Goal: Information Seeking & Learning: Learn about a topic

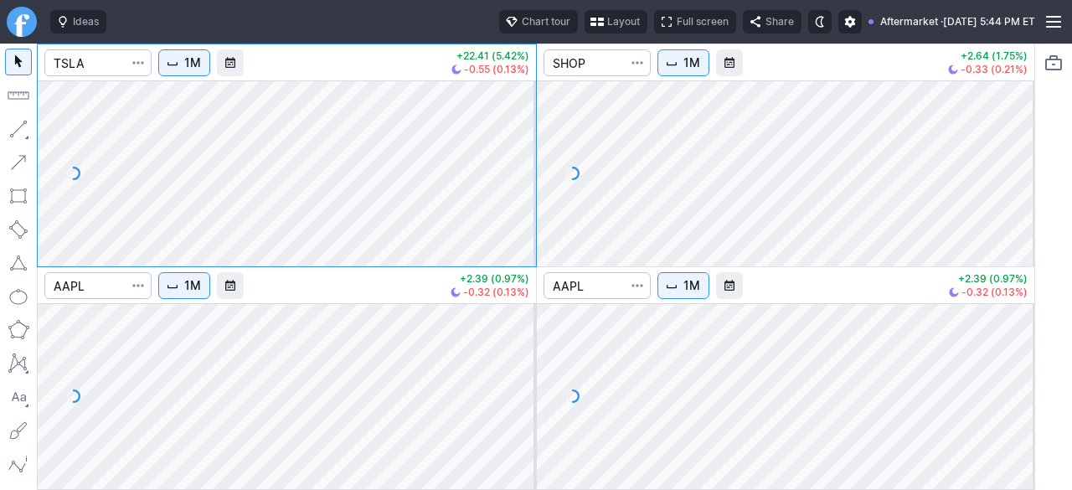
click at [592, 24] on span "button" at bounding box center [597, 21] width 10 height 13
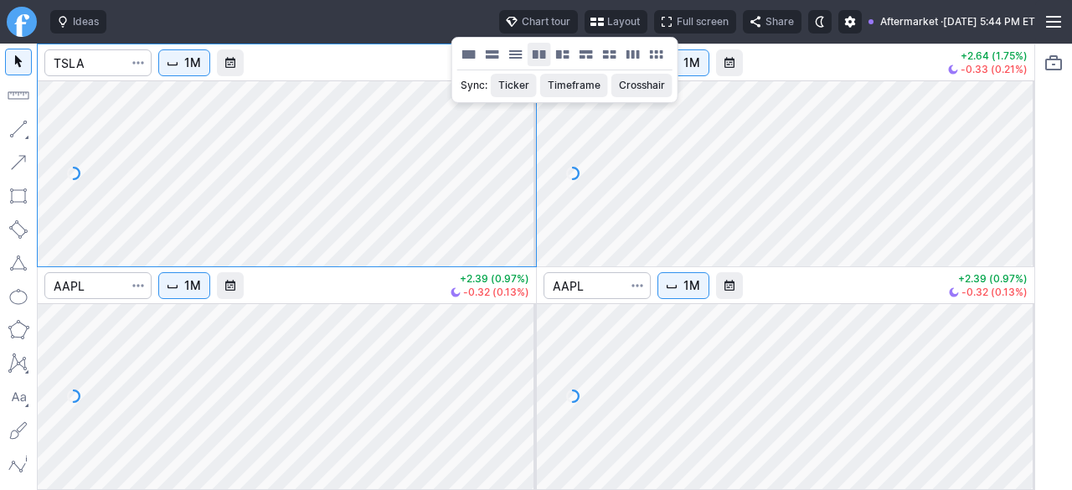
click at [536, 56] on button "Layout" at bounding box center [539, 54] width 23 height 23
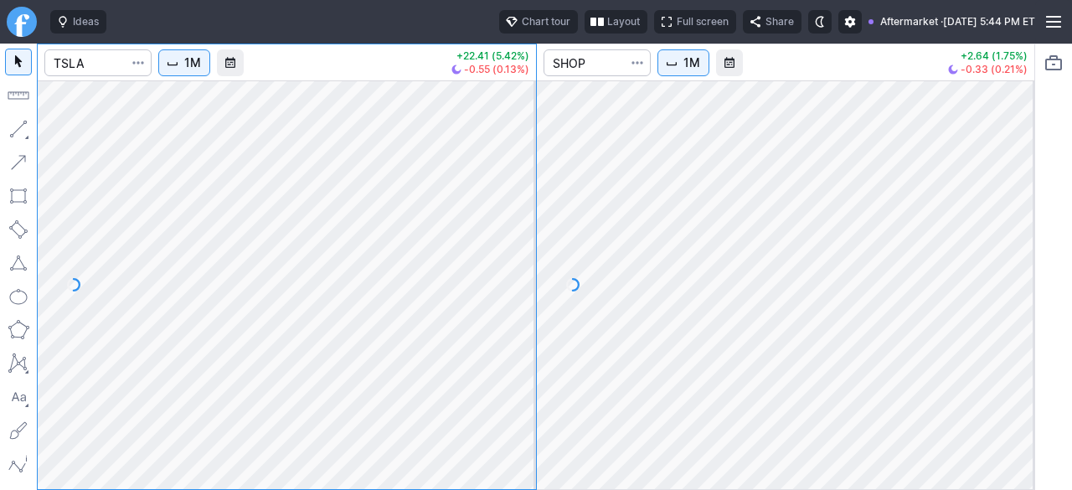
click at [194, 65] on span "1M" at bounding box center [192, 62] width 17 height 17
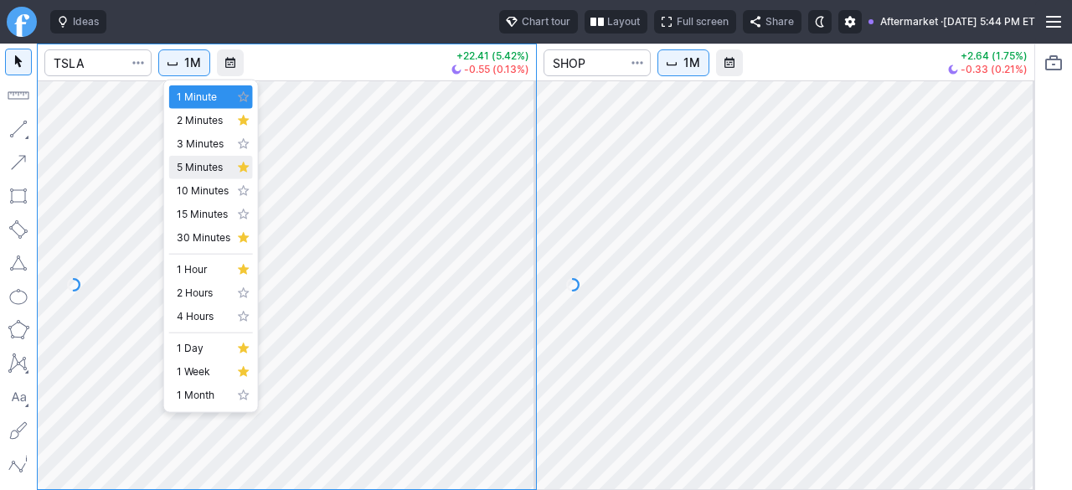
click at [216, 172] on span "5 Minutes" at bounding box center [204, 167] width 54 height 17
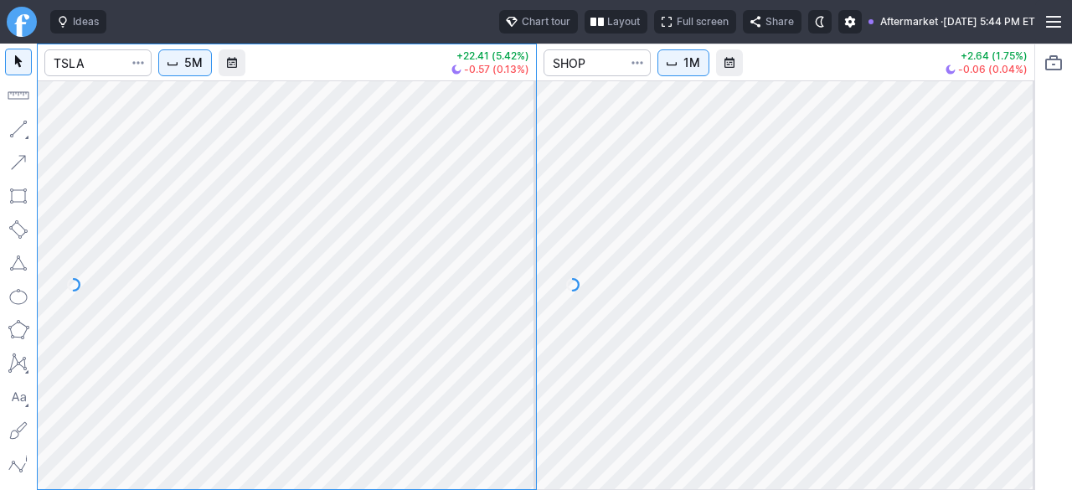
drag, startPoint x: 518, startPoint y: 356, endPoint x: 524, endPoint y: 297, distance: 59.0
click at [524, 297] on div at bounding box center [518, 280] width 35 height 367
click at [178, 70] on button "5M" at bounding box center [185, 62] width 54 height 27
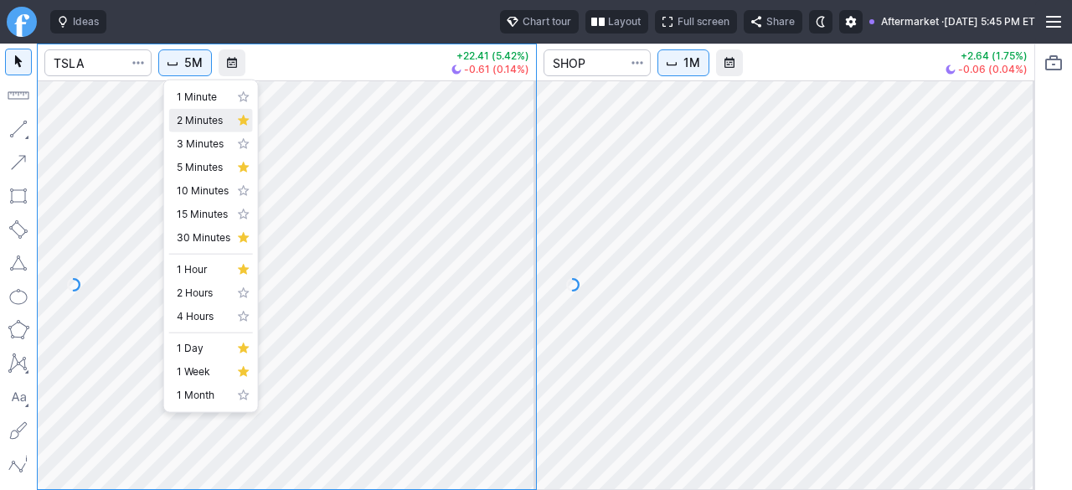
click at [183, 132] on link "3 Minutes" at bounding box center [211, 143] width 84 height 23
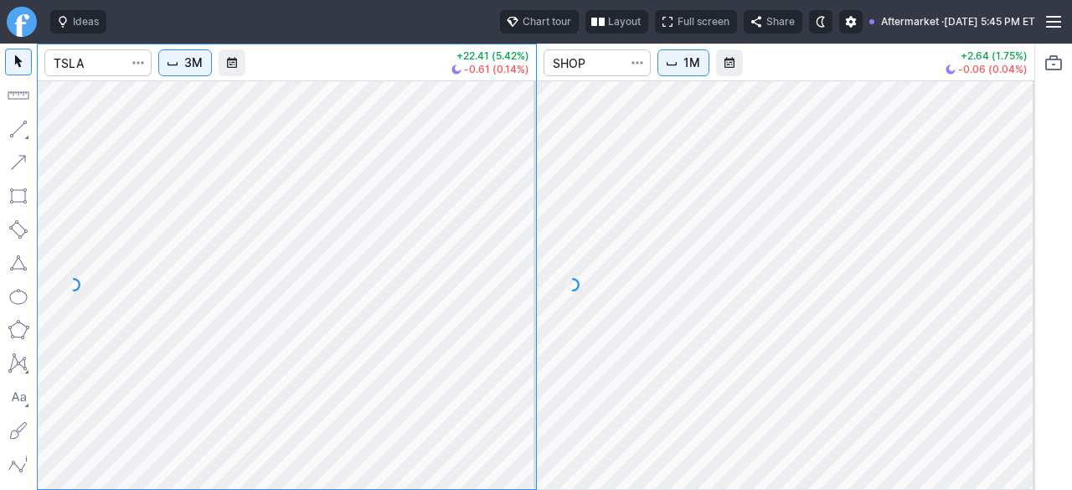
click at [179, 63] on span "Interval" at bounding box center [172, 62] width 13 height 13
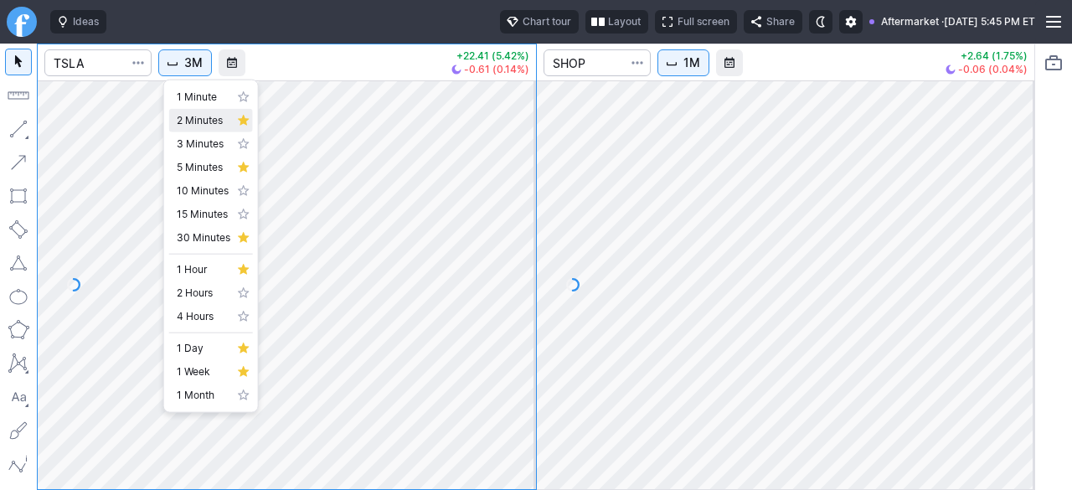
click at [184, 118] on span "2 Minutes" at bounding box center [204, 120] width 54 height 17
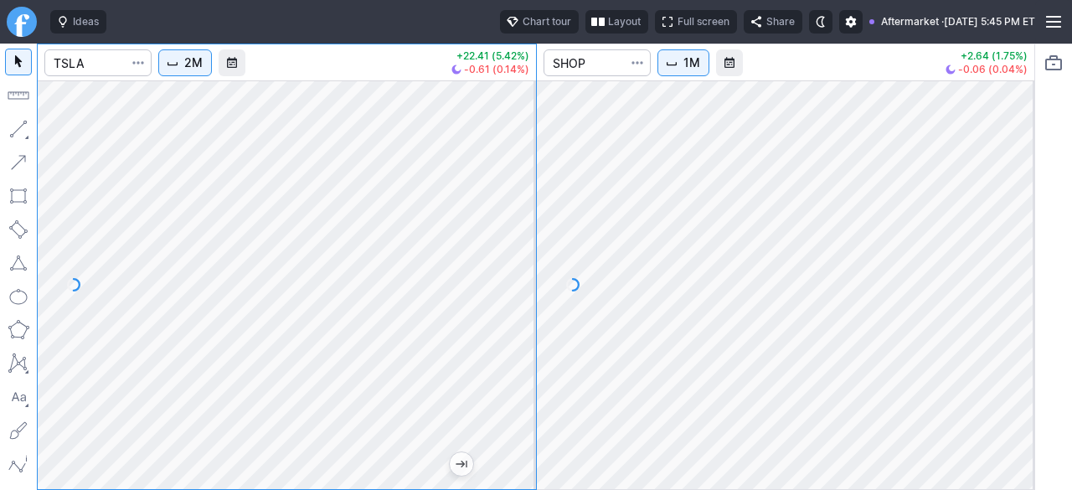
click at [503, 271] on div at bounding box center [287, 284] width 498 height 409
click at [118, 64] on input "Search" at bounding box center [97, 62] width 107 height 27
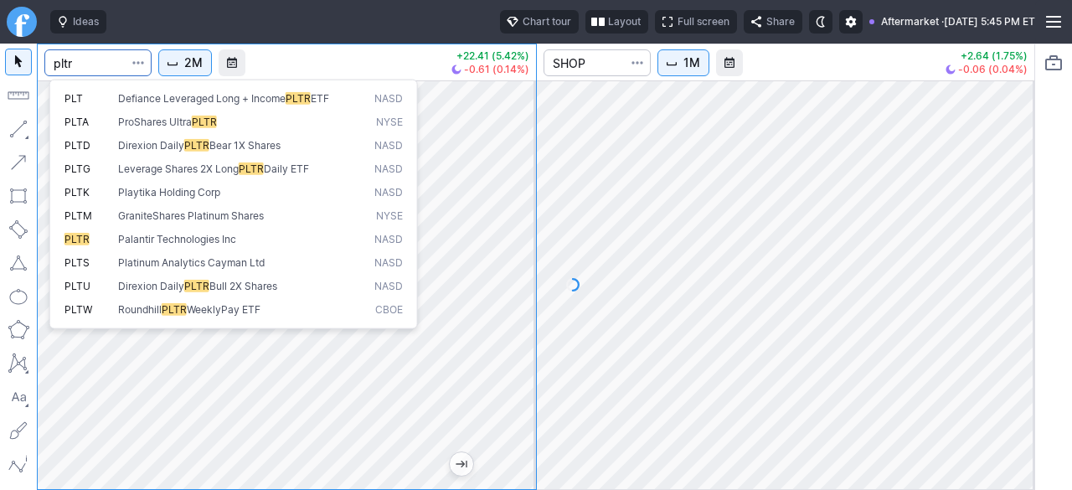
type input "pltr"
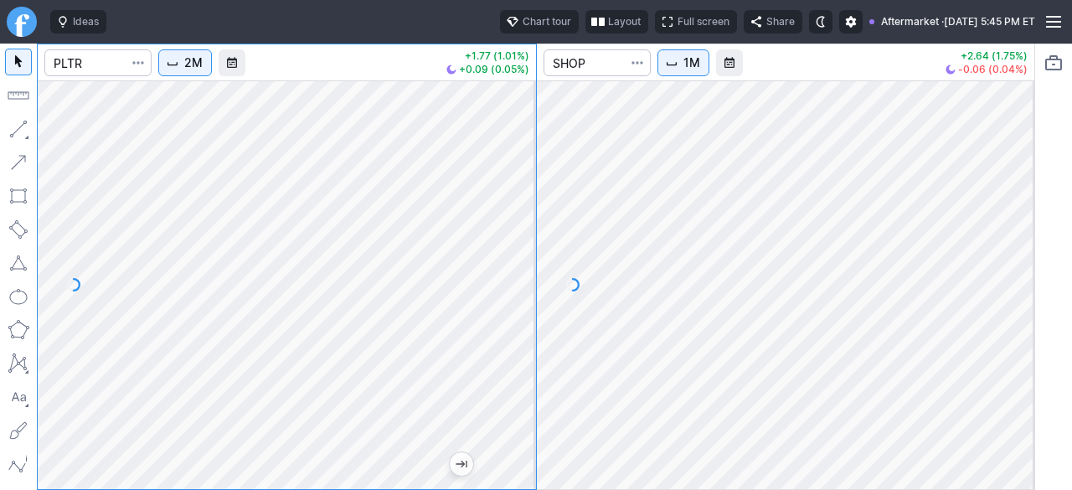
drag, startPoint x: 516, startPoint y: 312, endPoint x: 509, endPoint y: 332, distance: 21.2
click at [509, 332] on div at bounding box center [518, 280] width 35 height 367
drag, startPoint x: 526, startPoint y: 297, endPoint x: 531, endPoint y: 374, distance: 76.4
click at [533, 370] on div at bounding box center [518, 280] width 35 height 367
drag, startPoint x: 528, startPoint y: 406, endPoint x: 519, endPoint y: 287, distance: 119.3
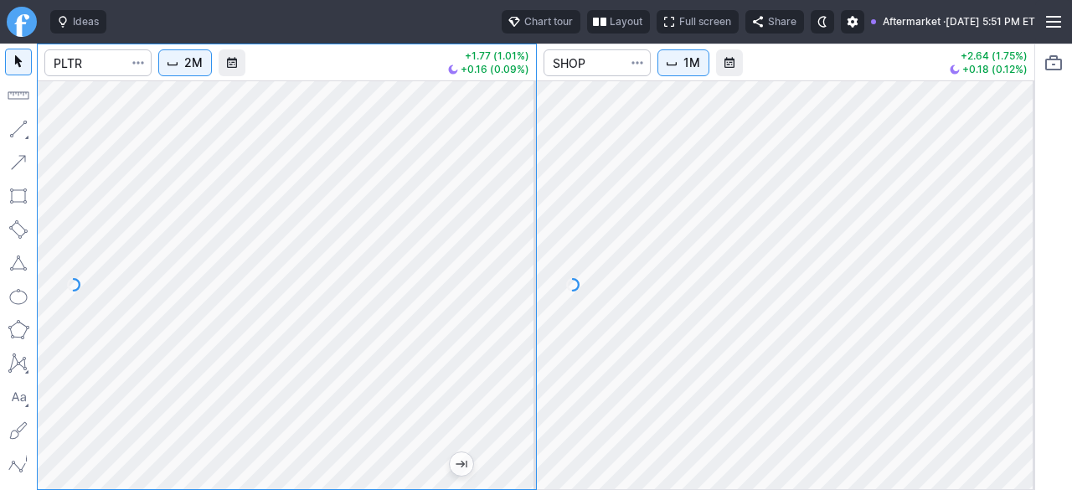
click at [519, 288] on div at bounding box center [518, 280] width 35 height 367
drag, startPoint x: 524, startPoint y: 373, endPoint x: 514, endPoint y: 288, distance: 85.2
click at [514, 288] on div at bounding box center [518, 280] width 35 height 367
drag, startPoint x: 514, startPoint y: 288, endPoint x: 514, endPoint y: 309, distance: 20.9
click at [514, 309] on div at bounding box center [518, 280] width 35 height 367
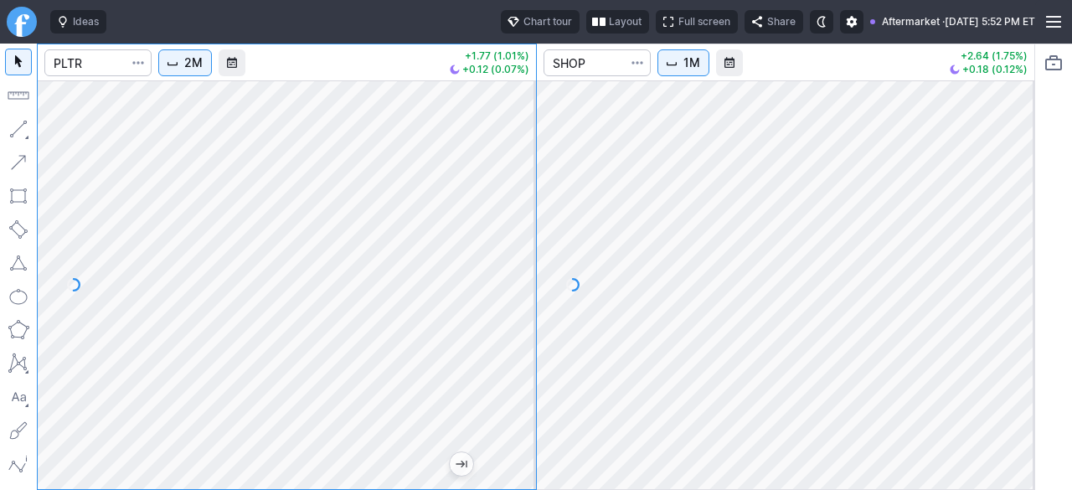
drag, startPoint x: 535, startPoint y: 301, endPoint x: 528, endPoint y: 332, distance: 32.7
click at [528, 332] on div at bounding box center [518, 280] width 35 height 367
click at [497, 381] on div at bounding box center [287, 284] width 498 height 409
drag, startPoint x: 525, startPoint y: 269, endPoint x: 532, endPoint y: 356, distance: 87.4
click at [532, 356] on div at bounding box center [518, 280] width 35 height 367
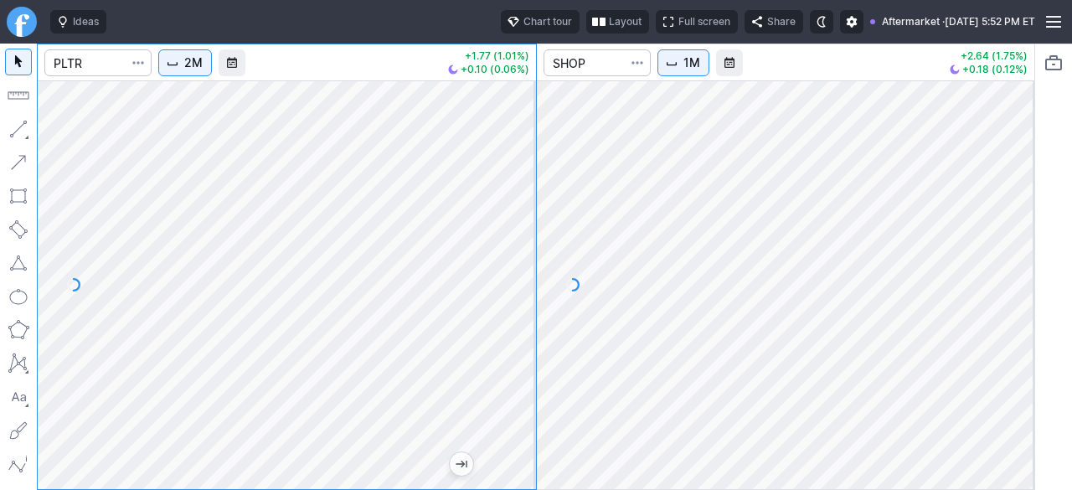
drag, startPoint x: 518, startPoint y: 354, endPoint x: 511, endPoint y: 200, distance: 154.2
click at [511, 200] on div at bounding box center [518, 280] width 35 height 367
drag, startPoint x: 520, startPoint y: 301, endPoint x: 524, endPoint y: 322, distance: 22.2
click at [524, 322] on div at bounding box center [518, 280] width 35 height 367
drag, startPoint x: 518, startPoint y: 295, endPoint x: 518, endPoint y: 232, distance: 62.8
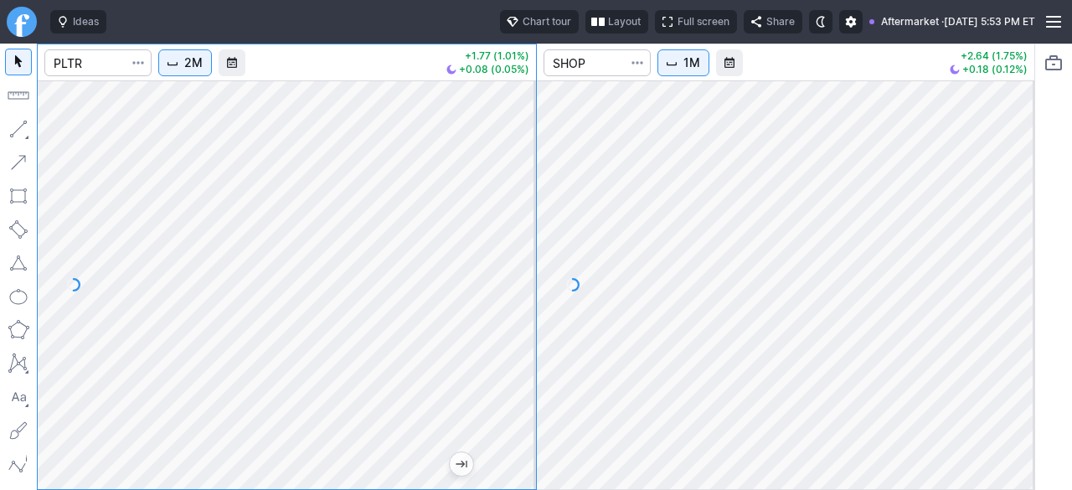
click at [518, 232] on div at bounding box center [518, 280] width 35 height 367
click at [501, 415] on div at bounding box center [287, 284] width 498 height 409
click at [573, 296] on div "2M +1.77 (1.01%) +0.09 (0.05%) 1M +2.64 (1.75%) +0.24 (0.16%)" at bounding box center [536, 267] width 998 height 446
drag, startPoint x: 518, startPoint y: 356, endPoint x: 509, endPoint y: 256, distance: 100.1
click at [512, 265] on div at bounding box center [518, 280] width 35 height 367
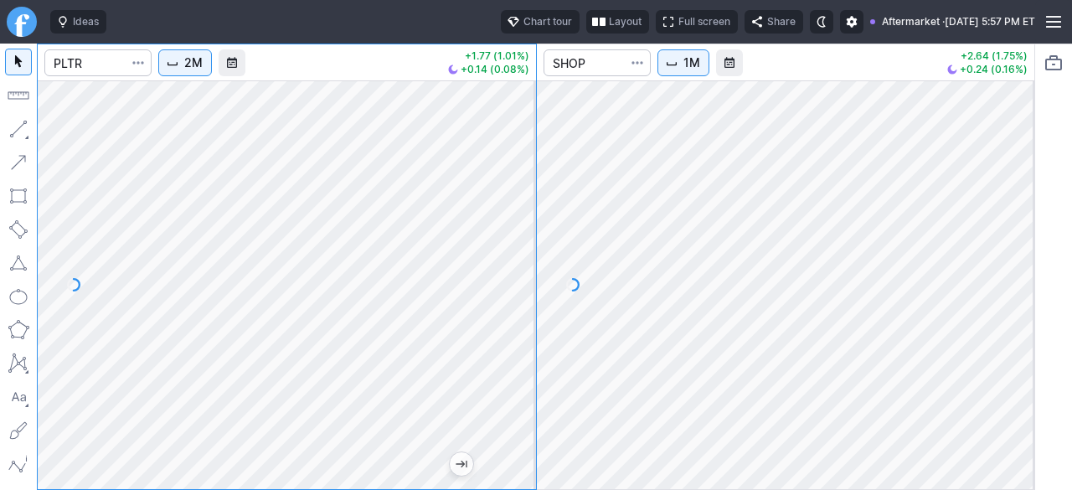
drag, startPoint x: 518, startPoint y: 280, endPoint x: 522, endPoint y: 296, distance: 16.5
click at [522, 295] on div at bounding box center [518, 280] width 35 height 367
drag, startPoint x: 529, startPoint y: 402, endPoint x: 529, endPoint y: 309, distance: 93.0
click at [529, 309] on div at bounding box center [518, 280] width 35 height 367
click at [523, 294] on div at bounding box center [518, 280] width 35 height 367
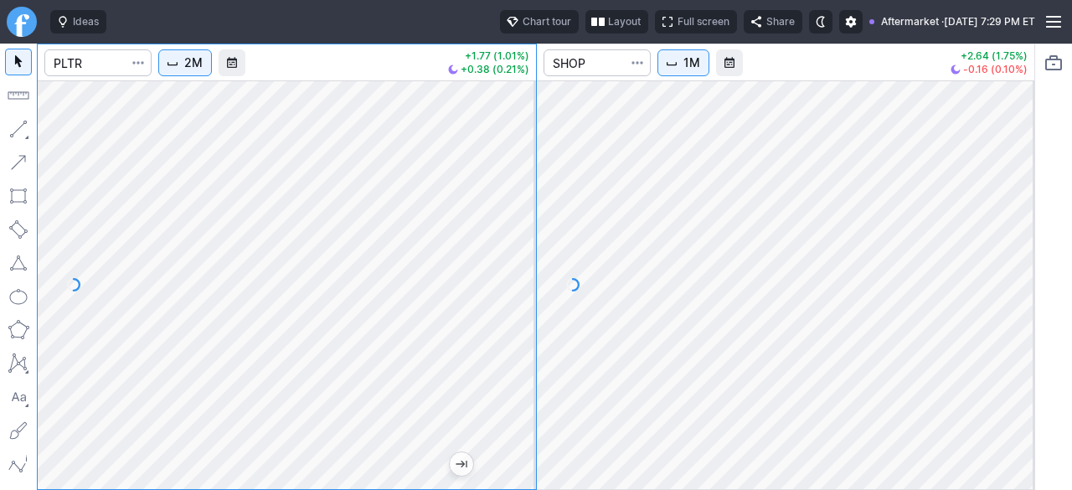
click at [520, 331] on div at bounding box center [518, 280] width 35 height 367
